Goal: Find specific page/section: Find specific page/section

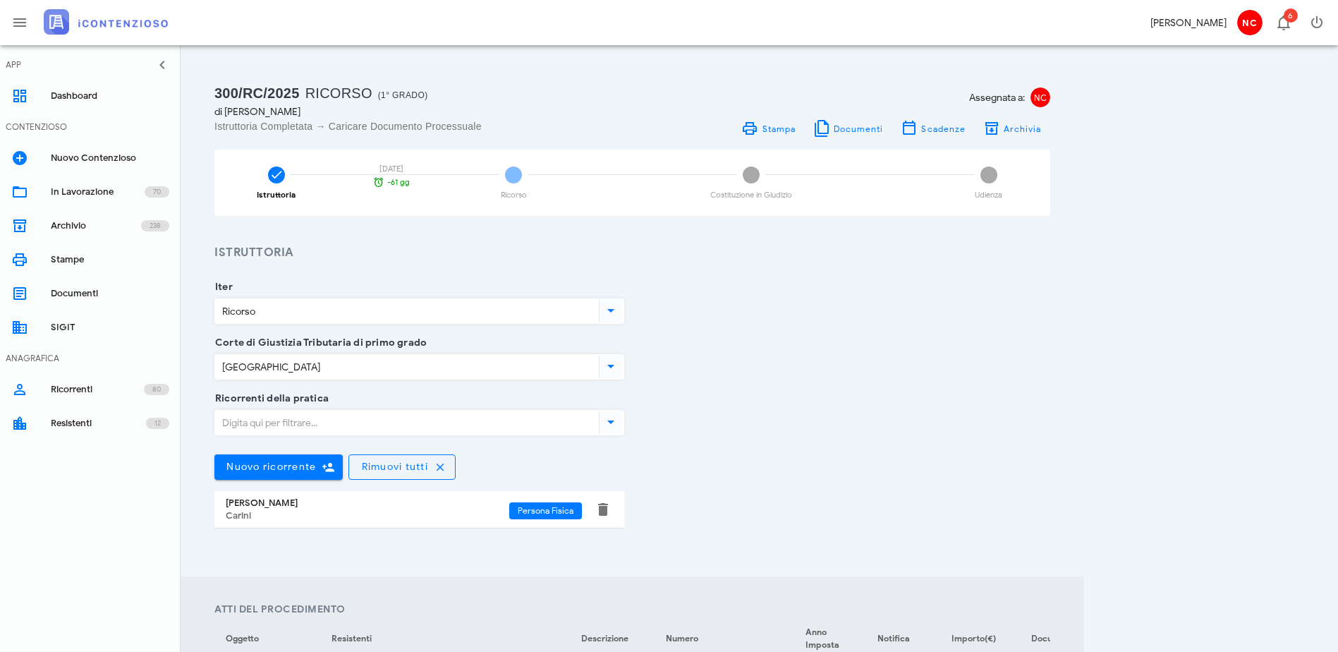
scroll to position [141, 0]
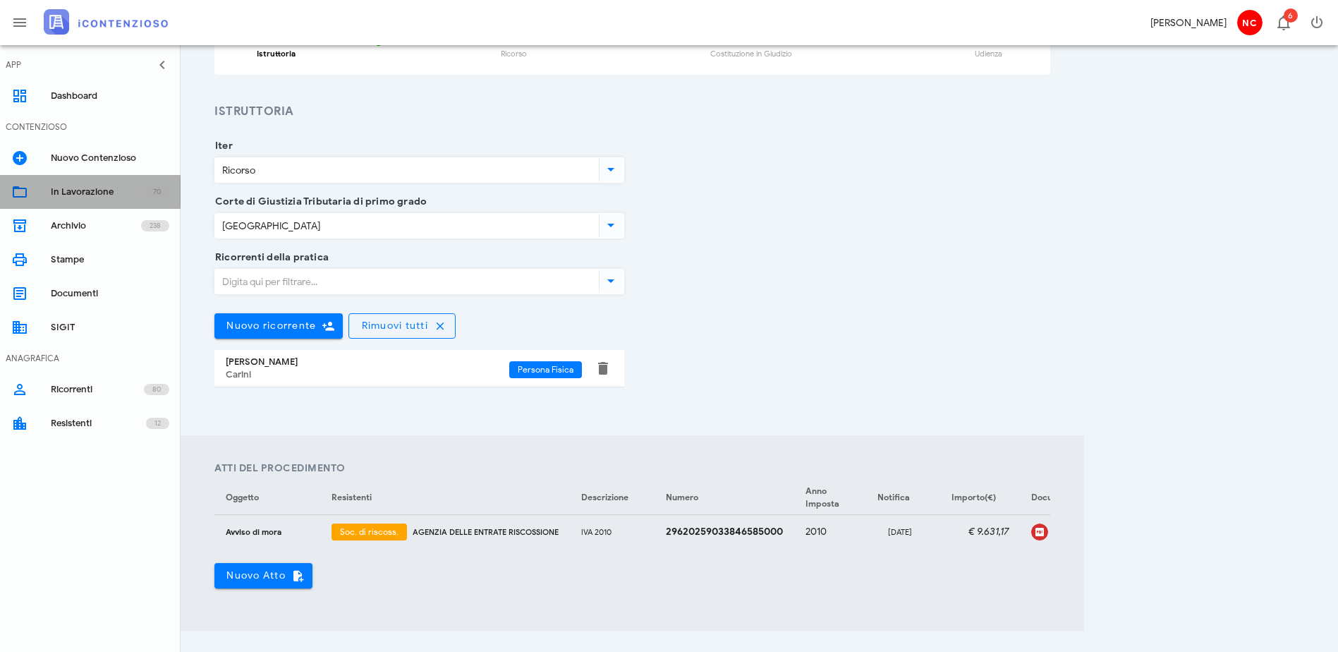
click at [82, 186] on div "In Lavorazione" at bounding box center [98, 192] width 94 height 23
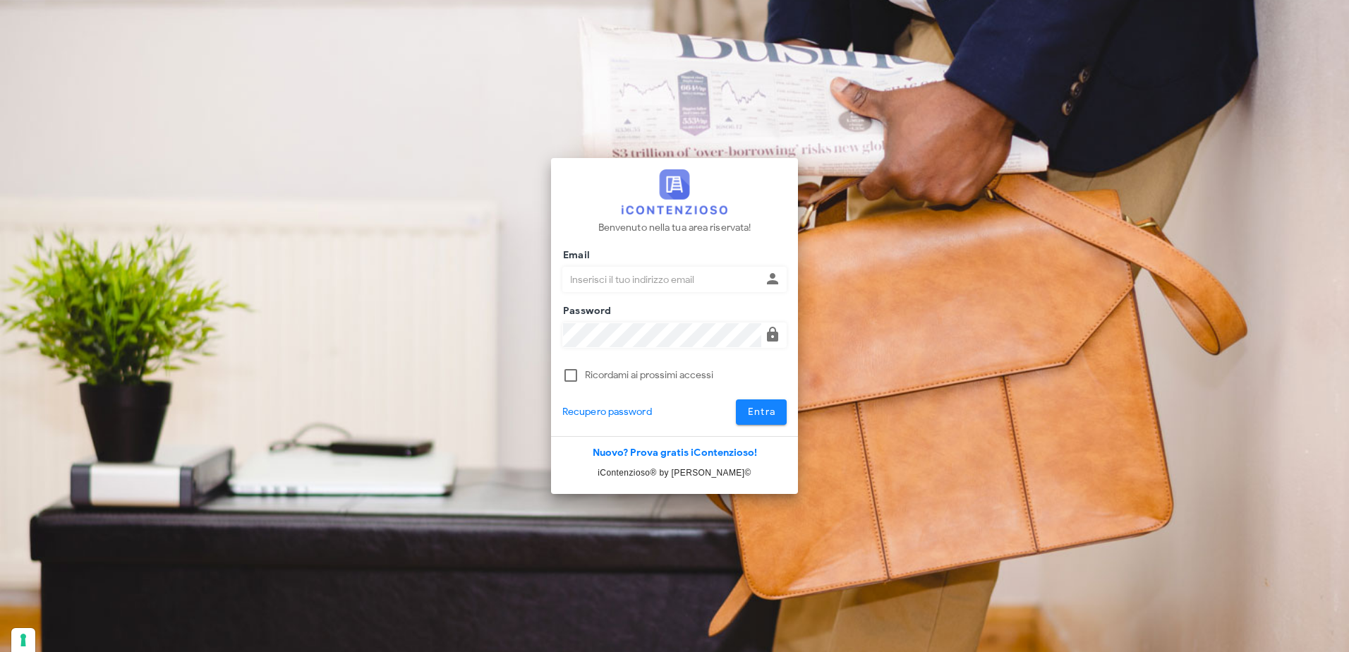
type input "claudio.nascimben@studionascimben.it"
click at [756, 408] on span "Entra" at bounding box center [761, 412] width 29 height 12
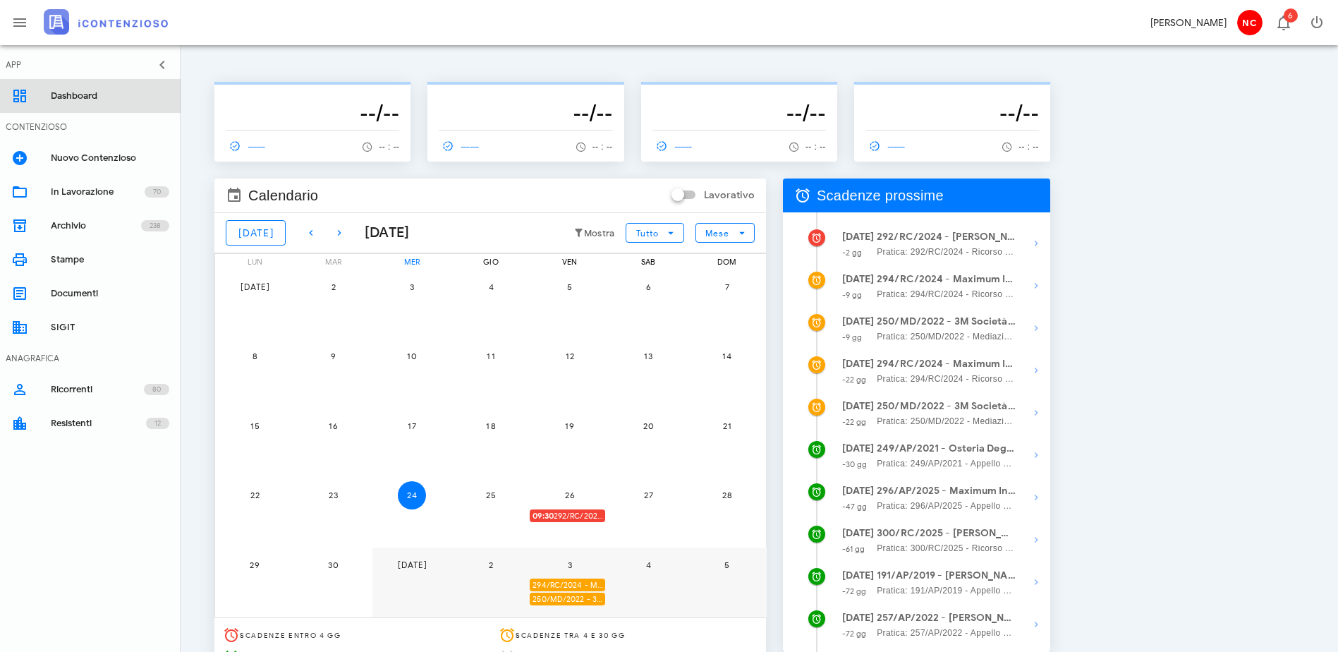
click at [35, 98] on link "Dashboard" at bounding box center [90, 96] width 181 height 34
click at [605, 510] on span "09:30 292/RC/2024 - Claudio Nascimben - Presentarsi in Udienza" at bounding box center [569, 515] width 73 height 13
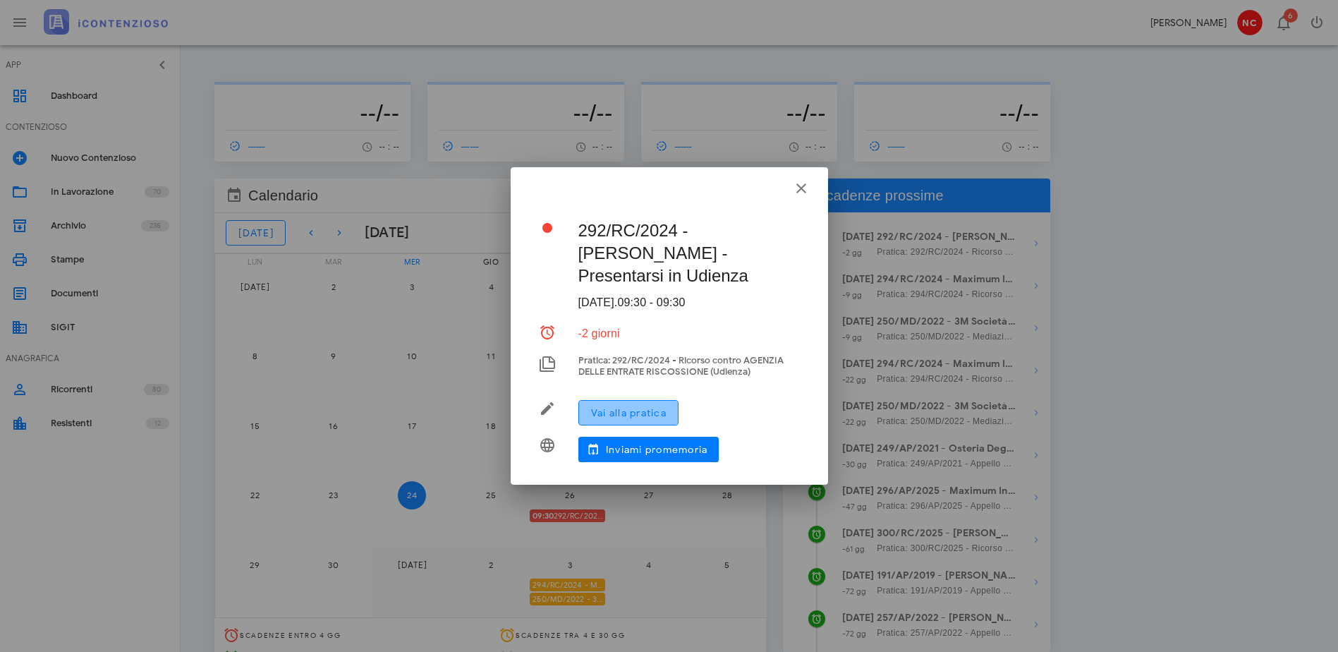
click at [654, 413] on span "Vai alla pratica" at bounding box center [629, 413] width 76 height 12
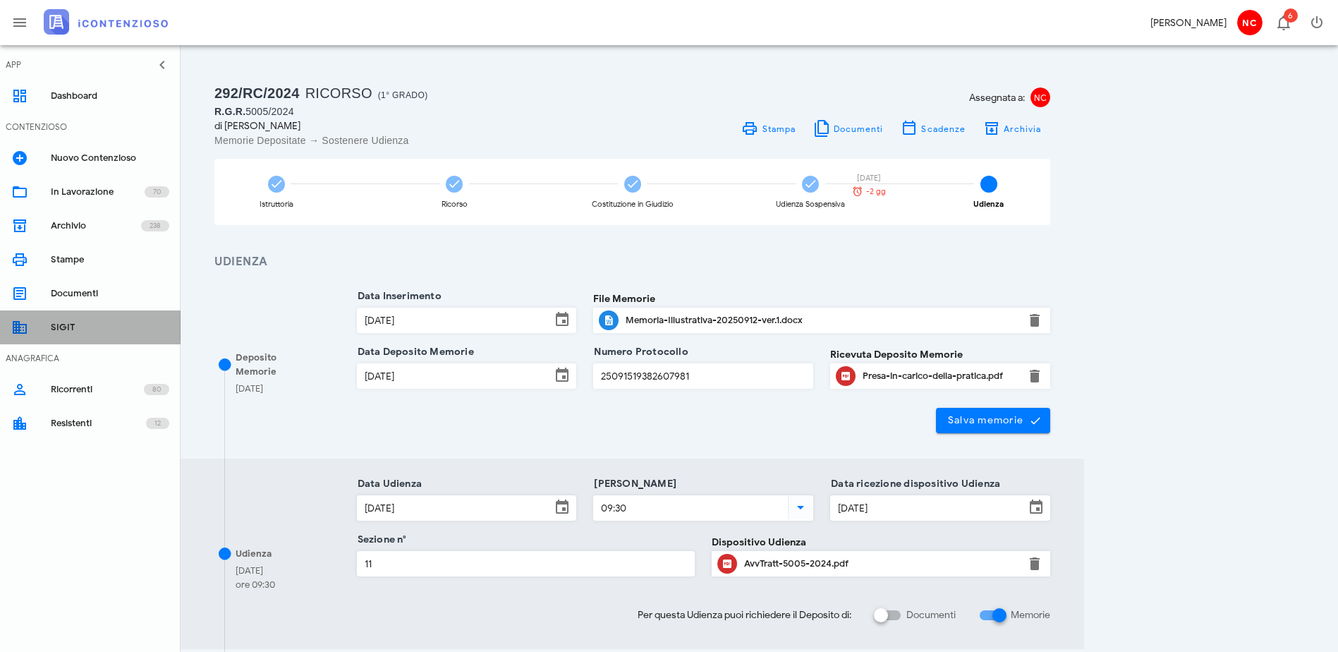
click at [85, 322] on div "SIGIT" at bounding box center [110, 327] width 119 height 11
